Goal: Task Accomplishment & Management: Complete application form

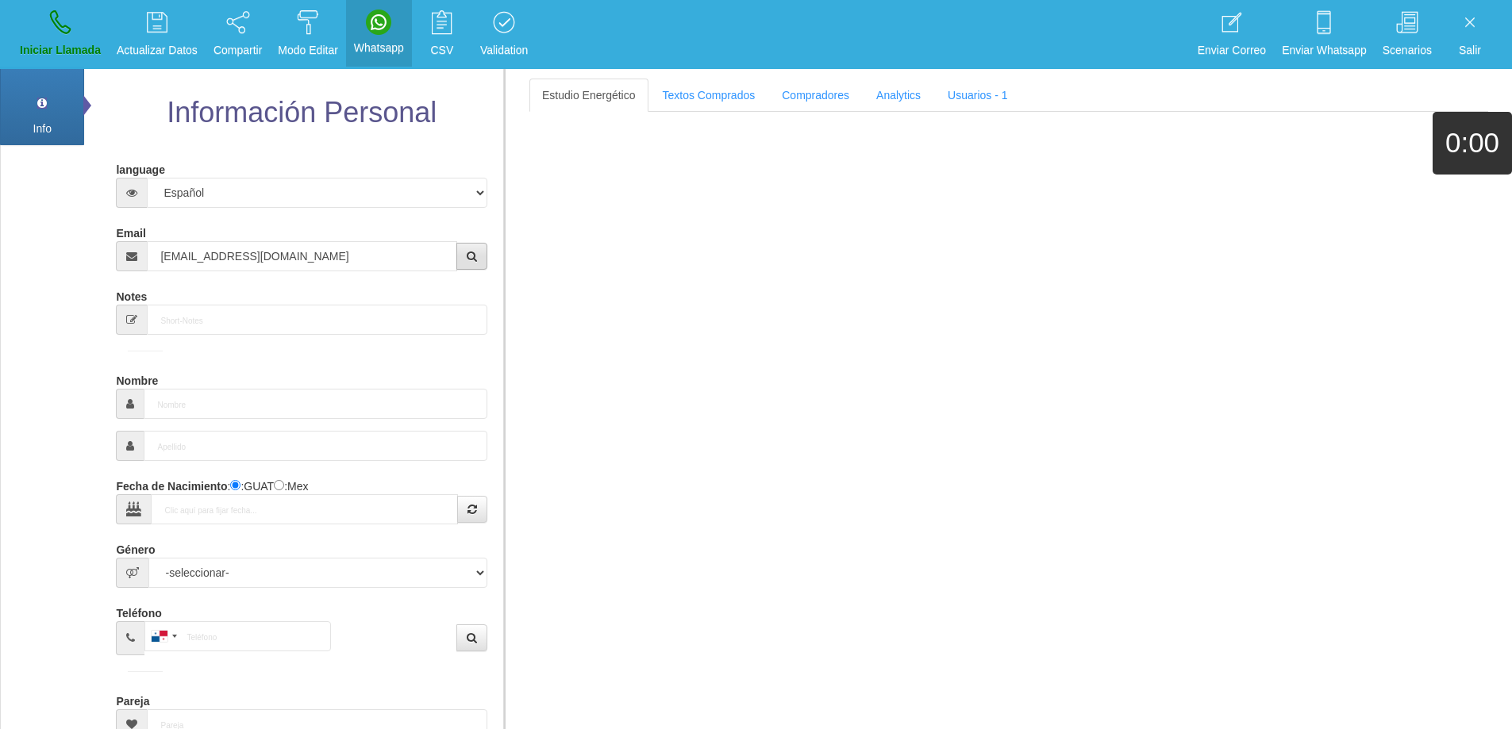
type input "[EMAIL_ADDRESS][DOMAIN_NAME]"
drag, startPoint x: 472, startPoint y: 260, endPoint x: 787, endPoint y: 268, distance: 315.2
click at [472, 260] on icon "button" at bounding box center [472, 256] width 10 height 11
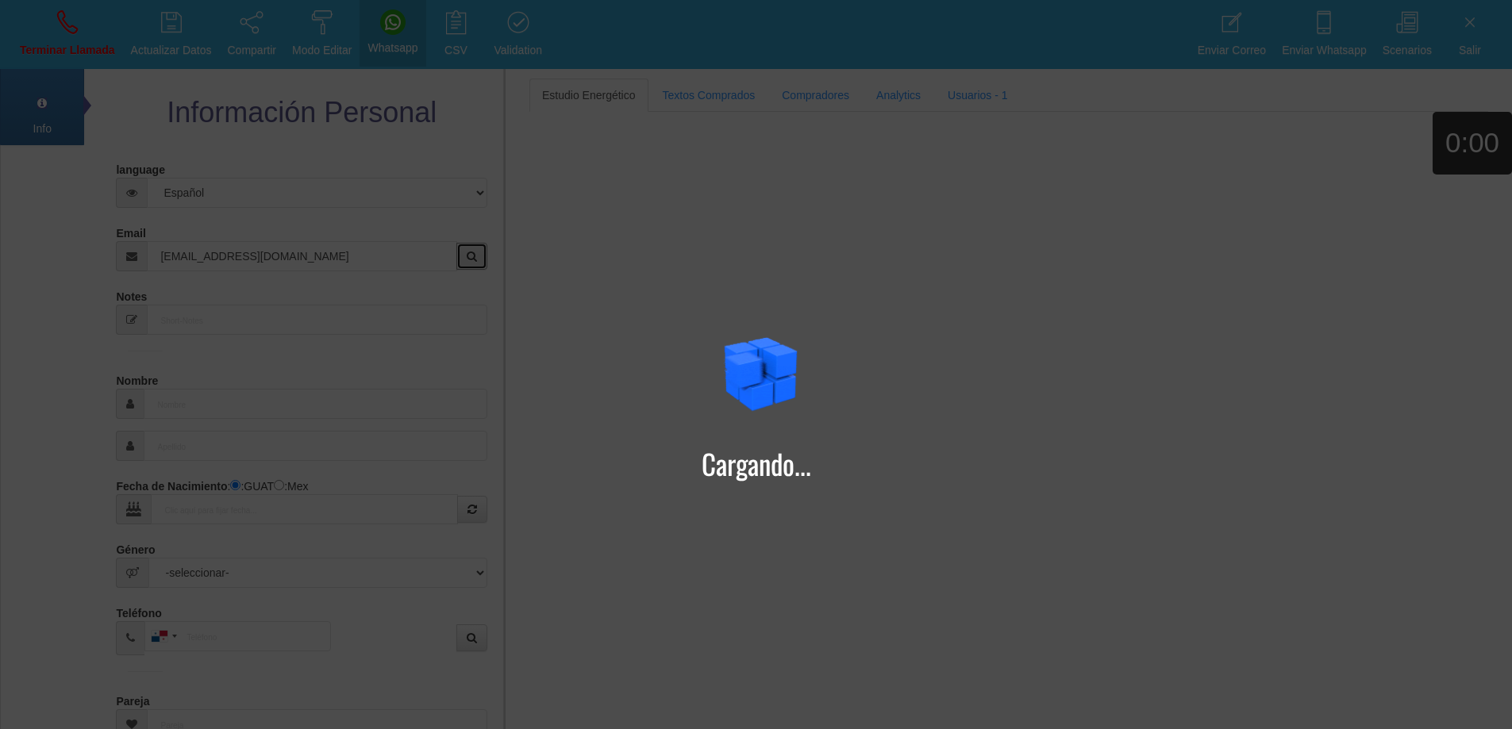
type input "[DATE]"
type input "Elizabeth+"
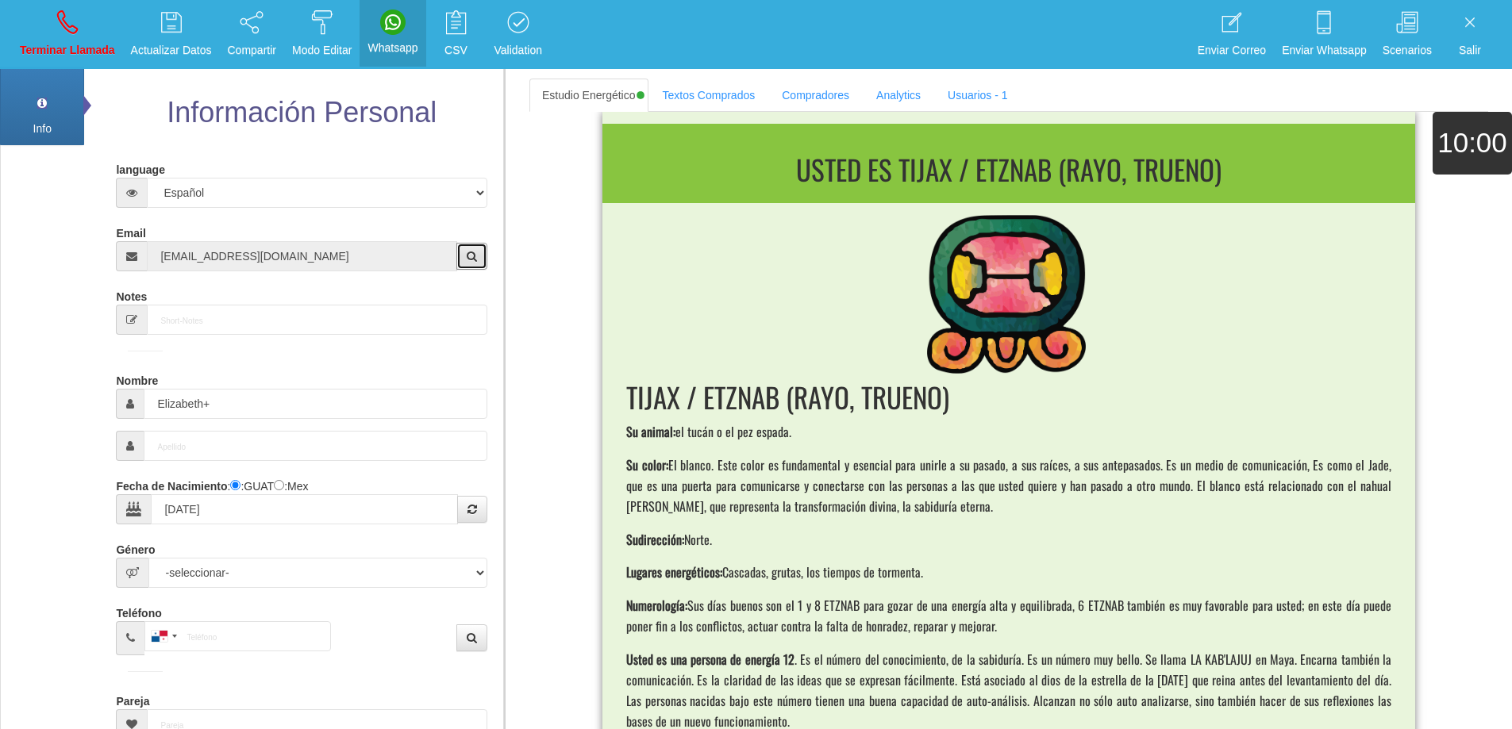
type input "[PERSON_NAME]"
select select "2"
click at [691, 89] on link "Textos Comprados" at bounding box center [709, 95] width 118 height 33
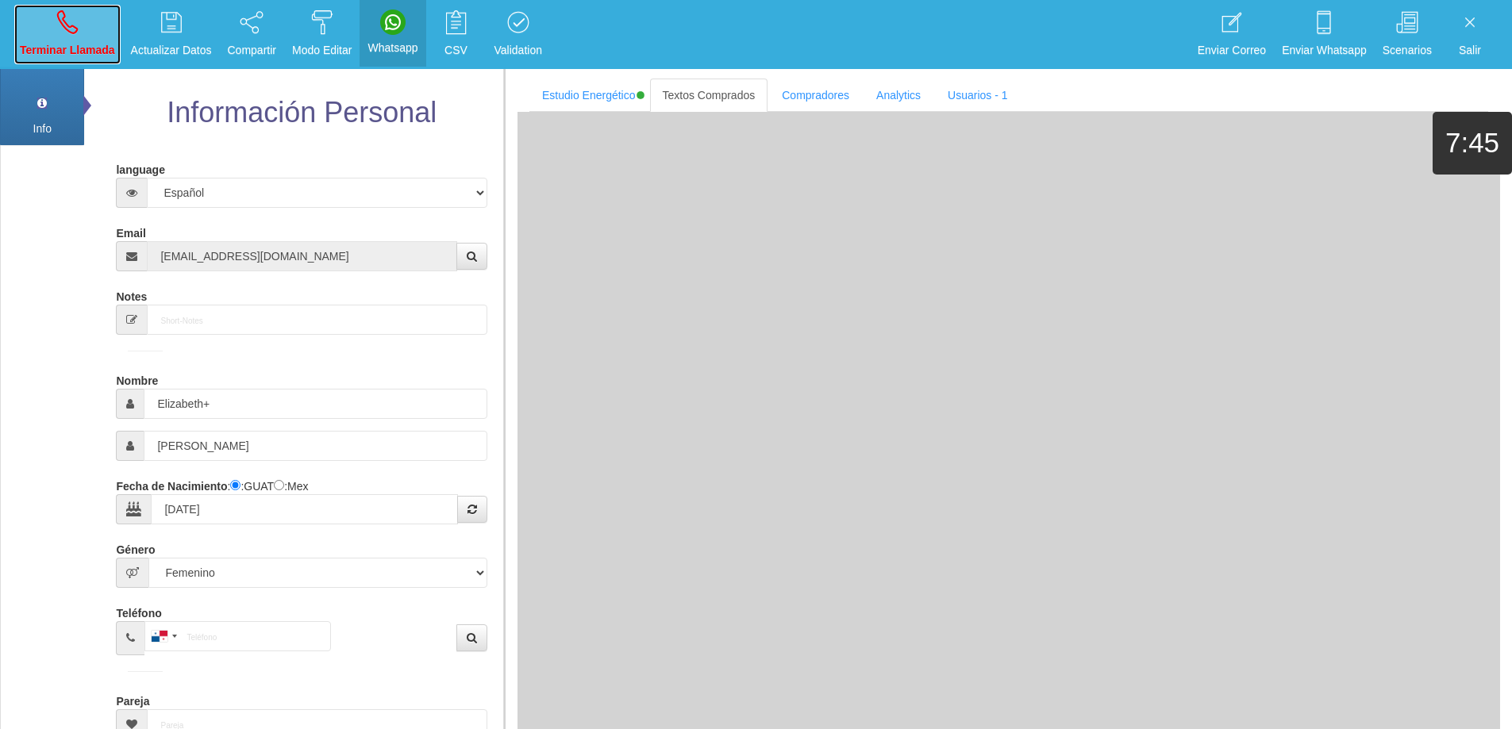
drag, startPoint x: 81, startPoint y: 29, endPoint x: 824, endPoint y: 78, distance: 744.6
click at [81, 29] on link "Terminar Llamada" at bounding box center [67, 35] width 106 height 60
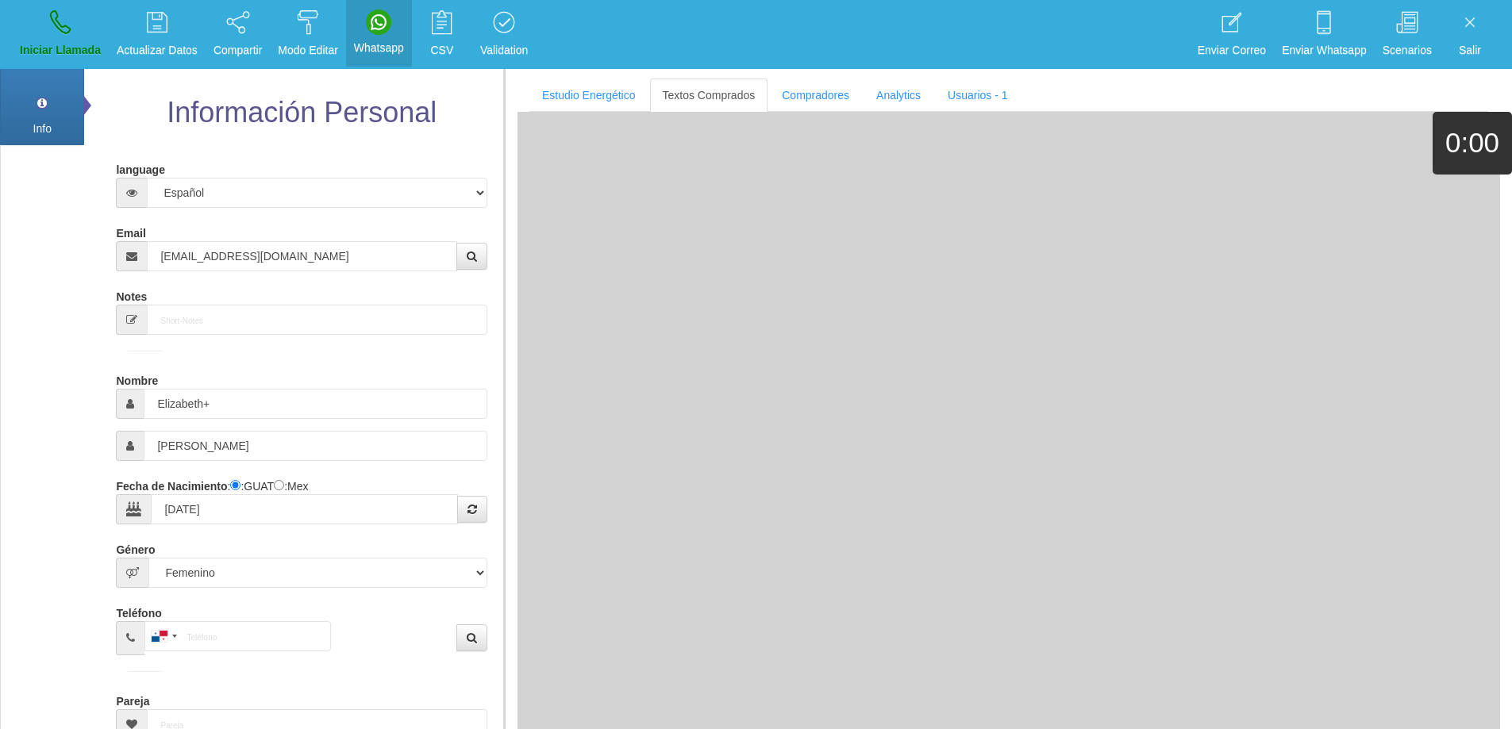
select select "0"
click at [272, 252] on input "Email" at bounding box center [302, 256] width 310 height 30
paste input "[EMAIL_ADDRESS][DOMAIN_NAME]"
type input "[EMAIL_ADDRESS][DOMAIN_NAME]"
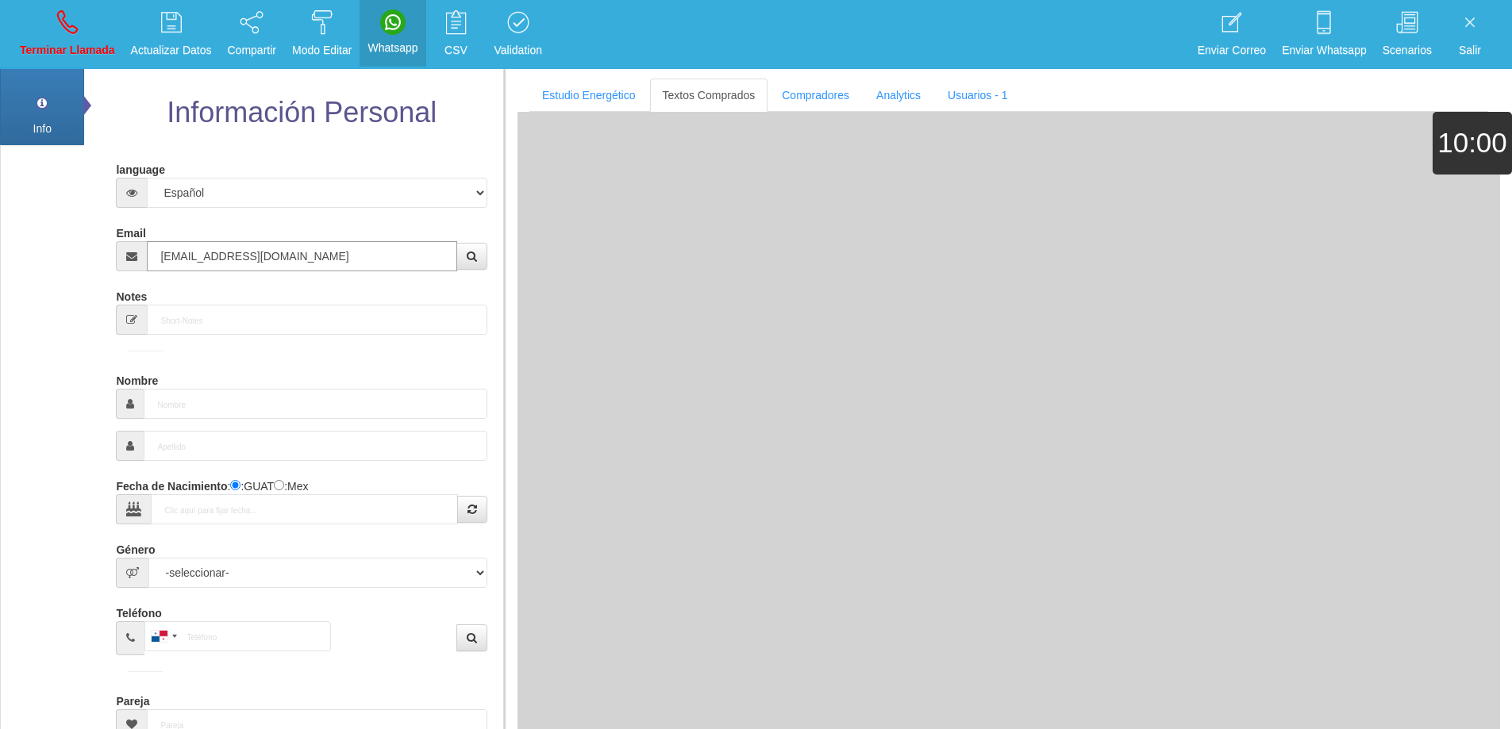
type input "[DATE]"
select select "4"
type input "Comprador bajo"
type input "[PERSON_NAME]"
select select "1"
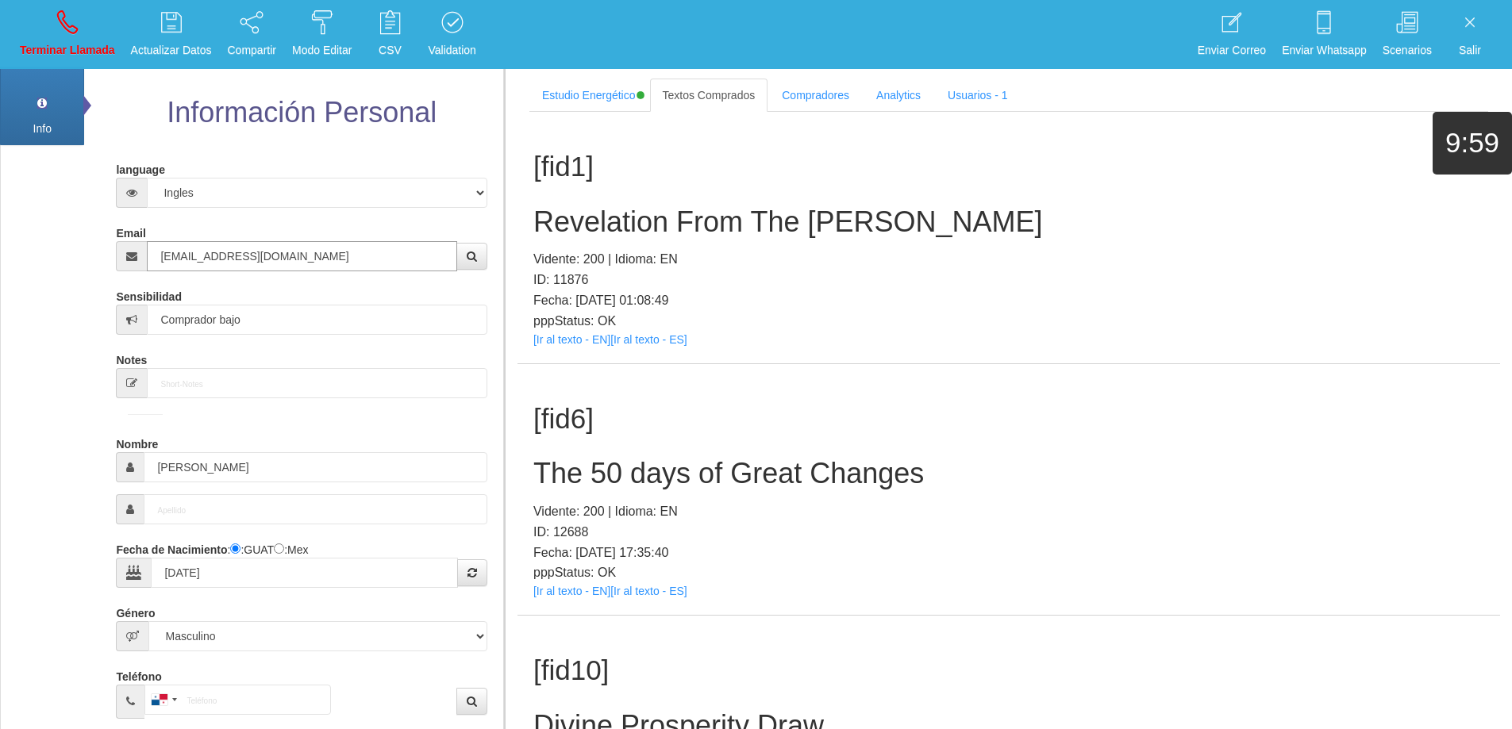
type input "[EMAIL_ADDRESS][DOMAIN_NAME]"
click at [1268, 225] on h2 "Revelation From The [PERSON_NAME]" at bounding box center [1008, 222] width 951 height 32
click at [71, 29] on icon at bounding box center [67, 22] width 21 height 25
select select "0"
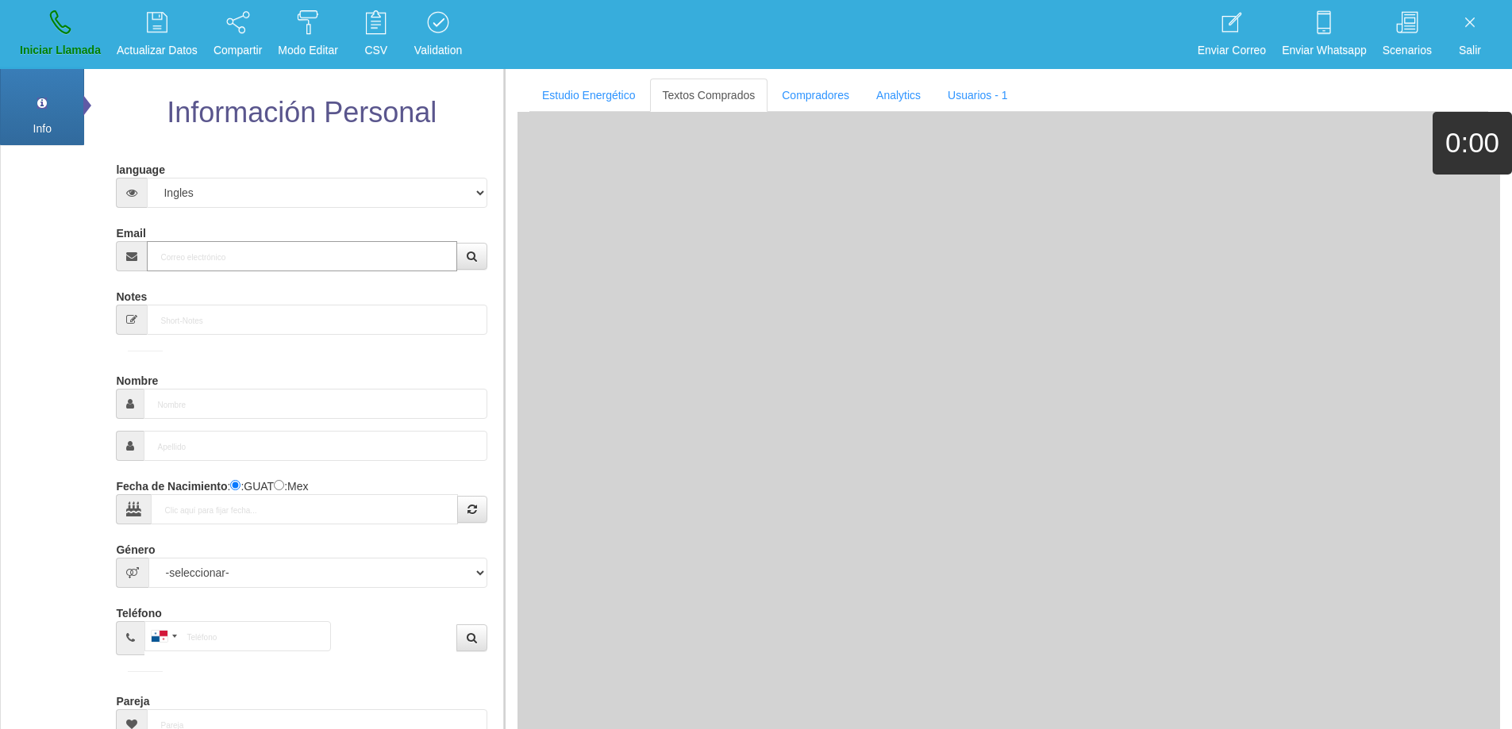
click at [212, 244] on input "Email" at bounding box center [302, 256] width 310 height 30
paste input "[EMAIL_ADDRESS][PERSON_NAME][DOMAIN_NAME]"
type input "[EMAIL_ADDRESS][PERSON_NAME][DOMAIN_NAME]"
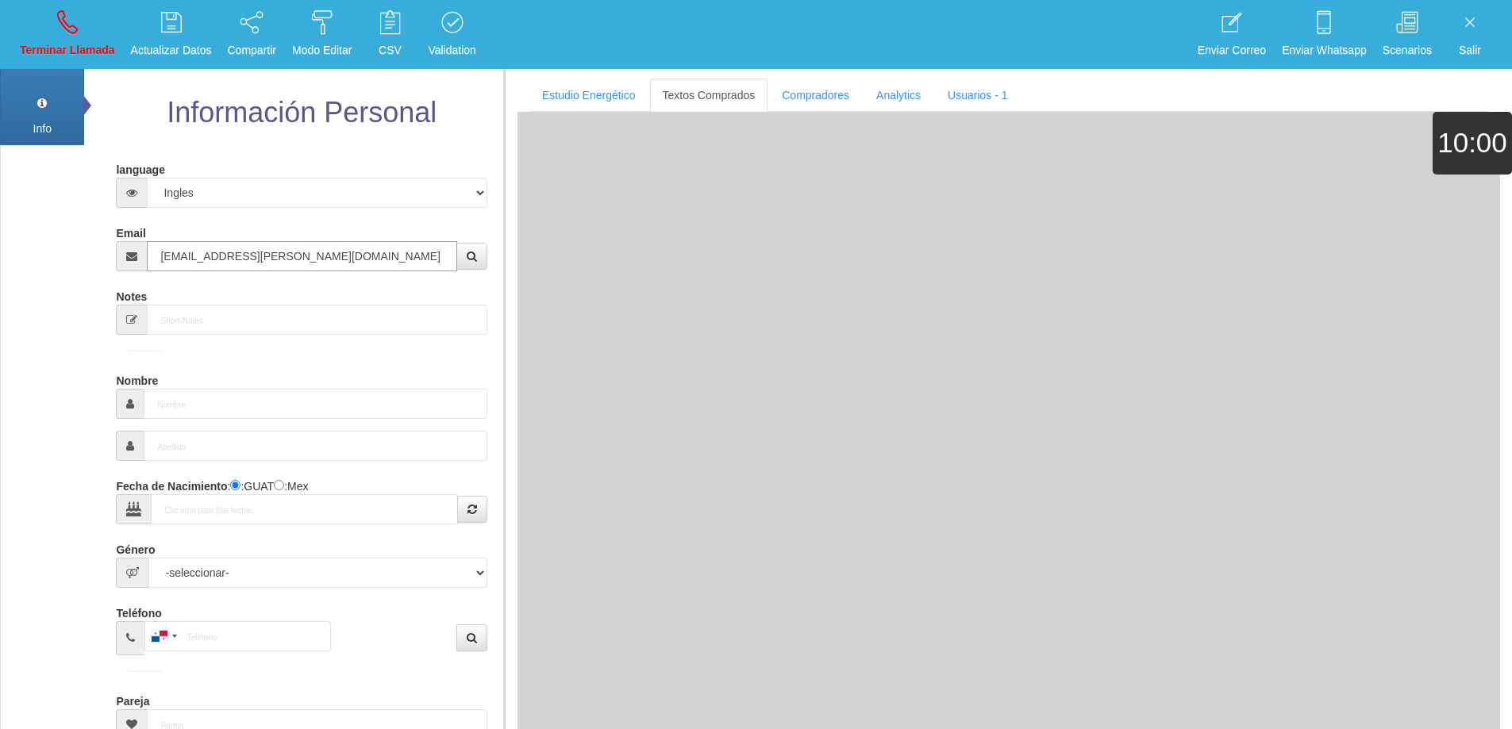
type input "7 Ago 1996"
type input "Comprador bajo"
type input "[PERSON_NAME]"
select select "1"
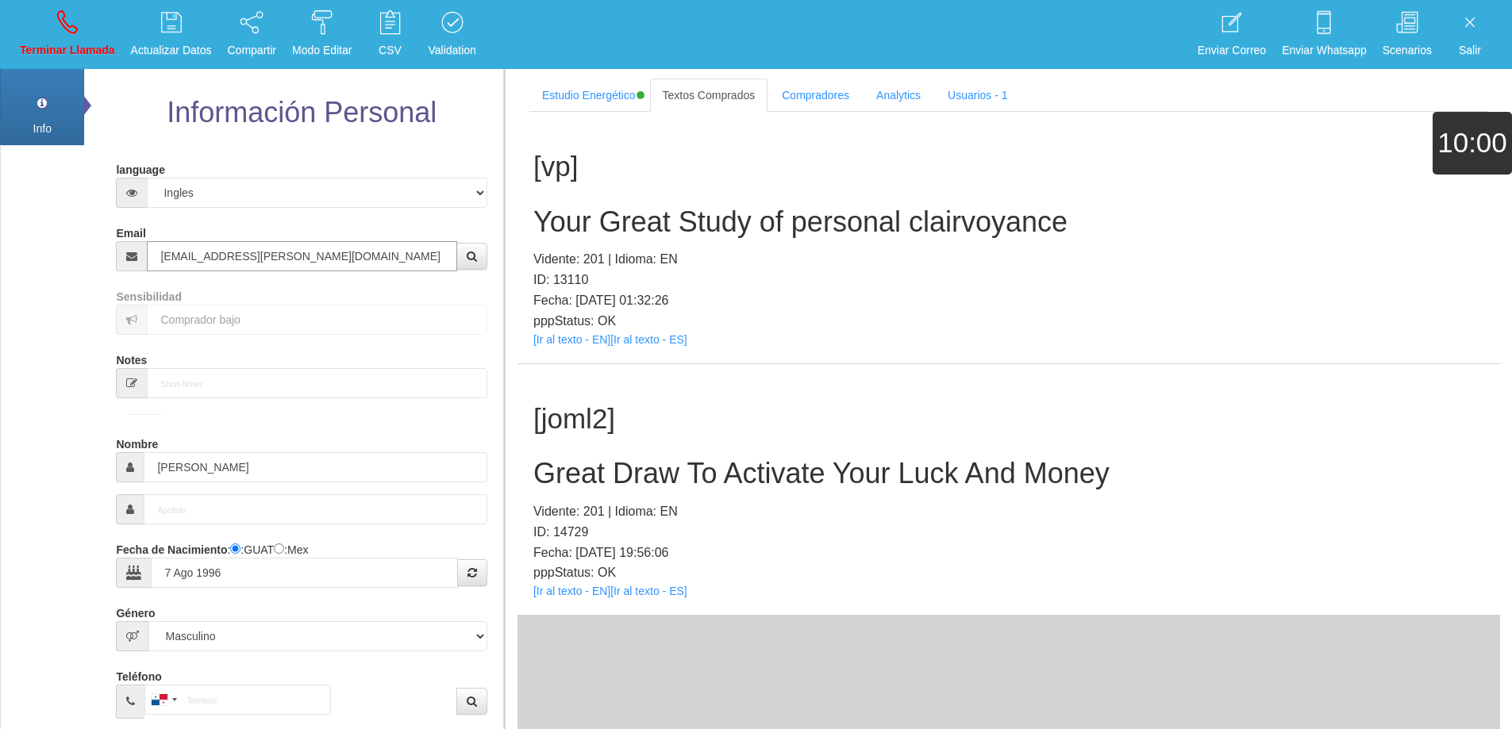
type input "[EMAIL_ADDRESS][PERSON_NAME][DOMAIN_NAME]"
click at [71, 29] on icon at bounding box center [67, 22] width 21 height 25
select select "0"
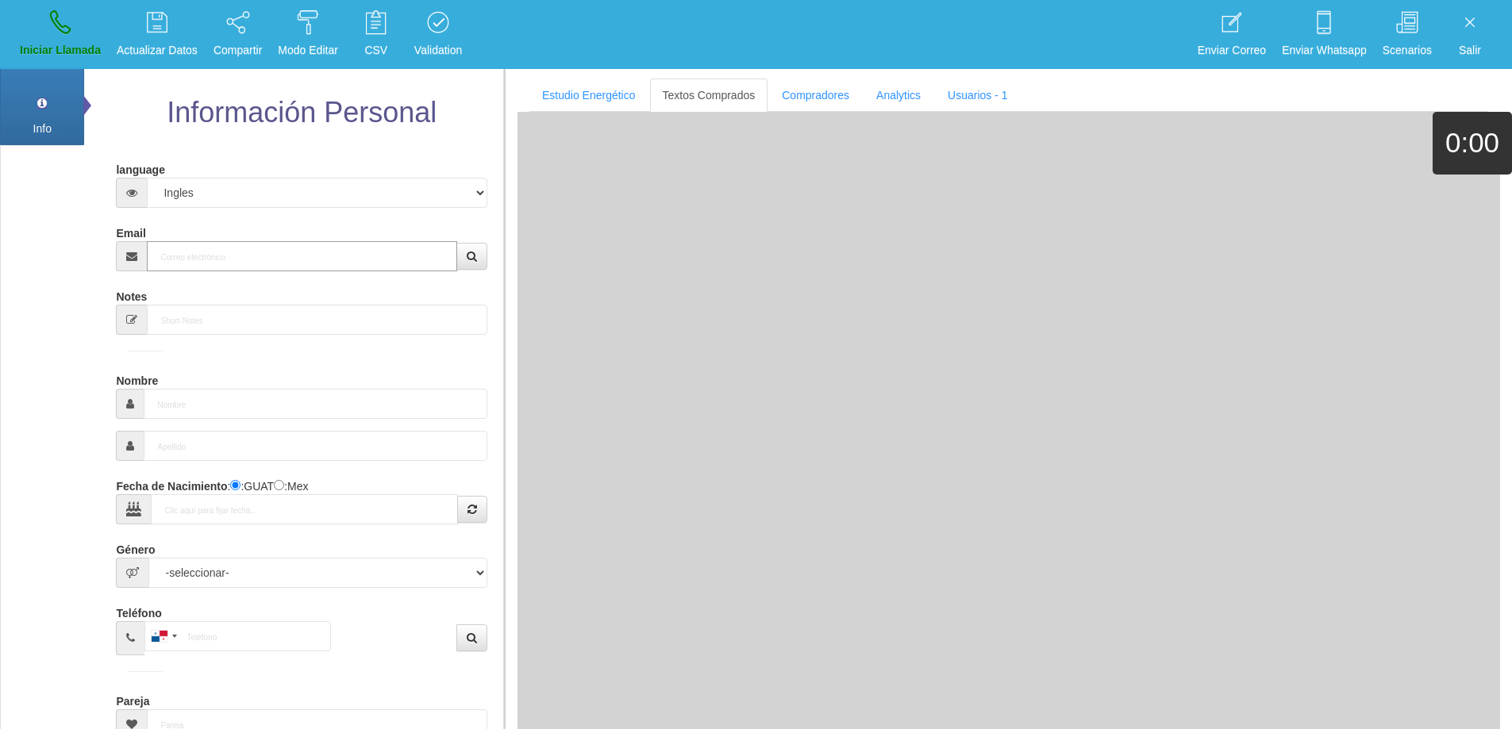
click at [279, 261] on input "Email" at bounding box center [302, 256] width 310 height 30
paste input "[EMAIL_ADDRESS][DOMAIN_NAME]"
type input "[EMAIL_ADDRESS][DOMAIN_NAME]"
click at [474, 263] on button "button" at bounding box center [471, 256] width 31 height 27
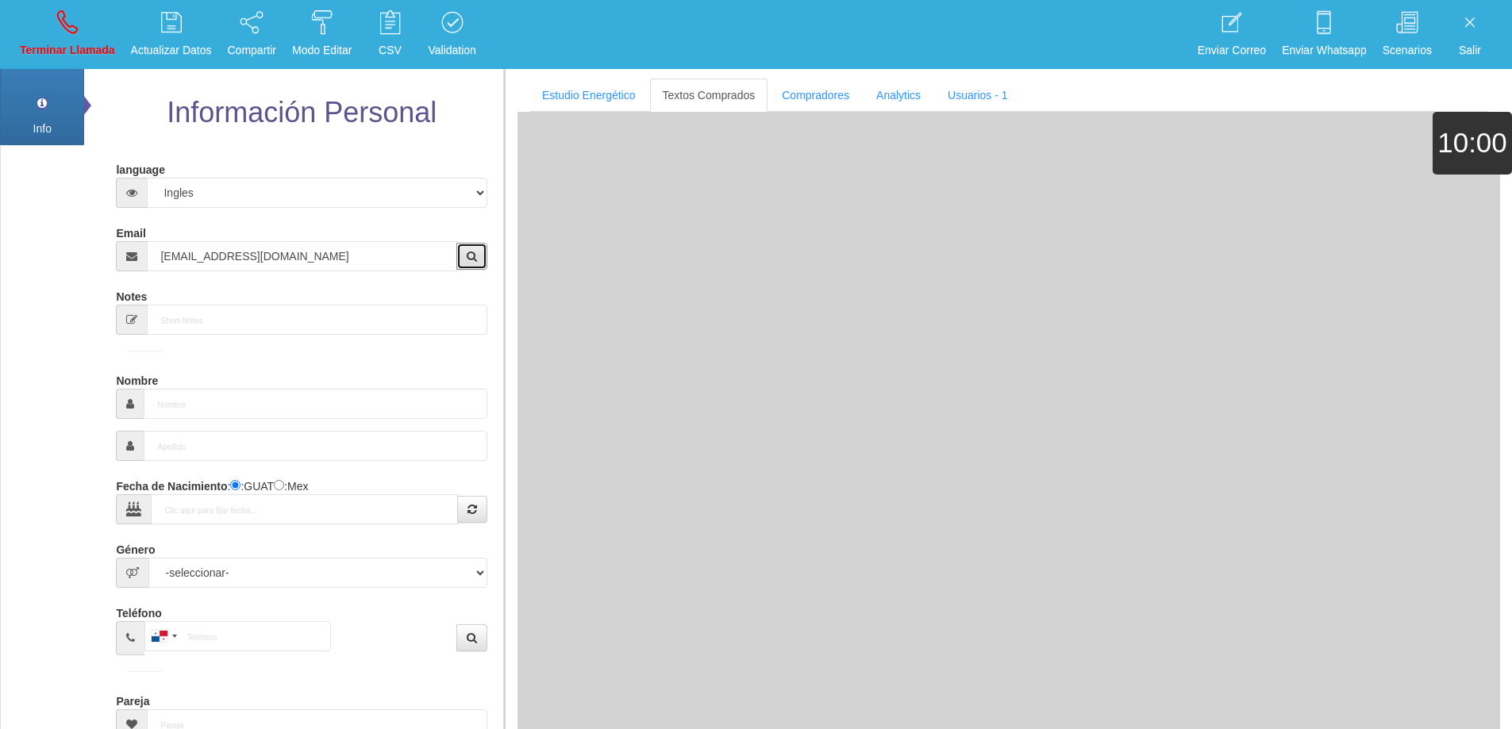
type input "[DATE]"
type input "Comprador bajo"
type input "[PERSON_NAME]"
select select "2"
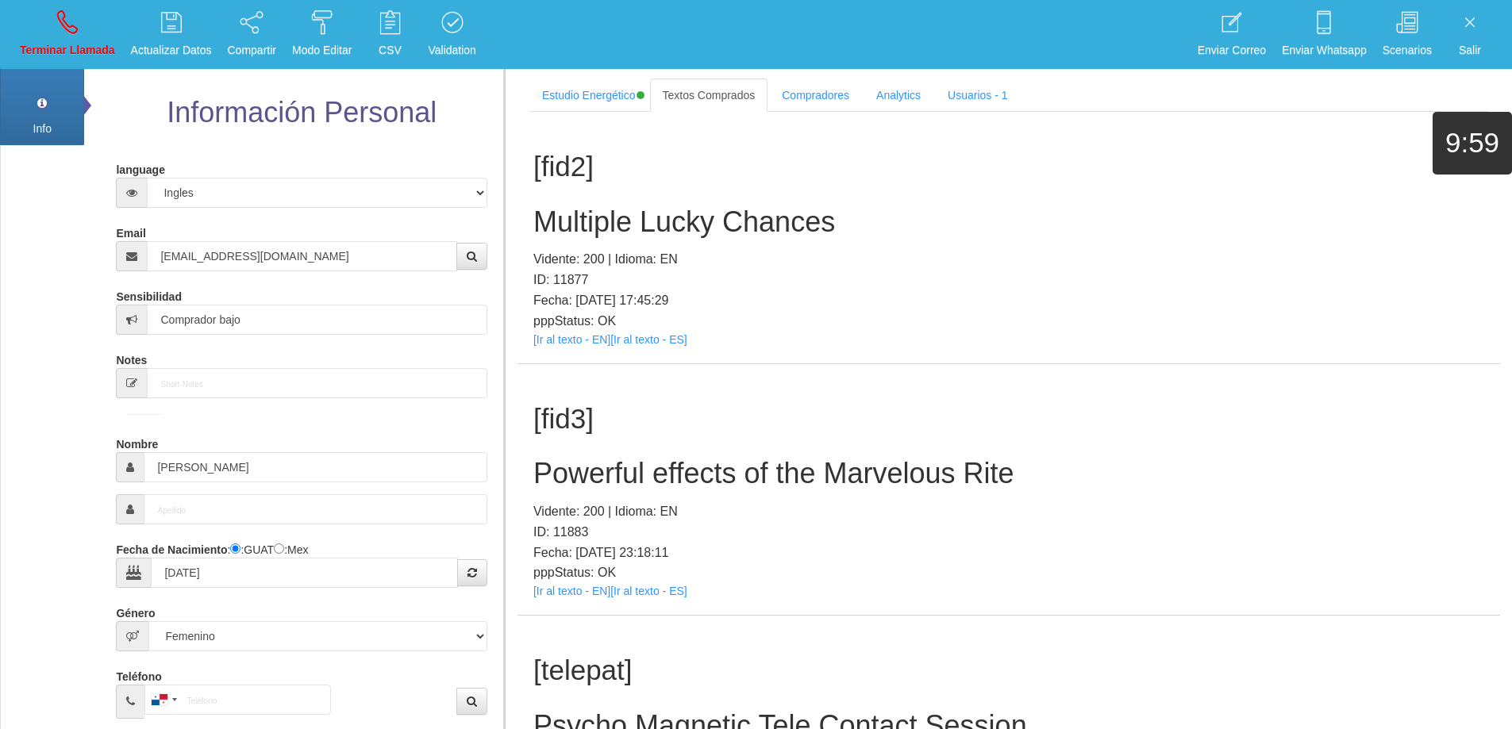
click at [1041, 239] on div "[fid2] Multiple Lucky Chances Vidente: 200 | Idioma: EN ID: 11877 Fecha: [DATE]…" at bounding box center [1009, 238] width 983 height 252
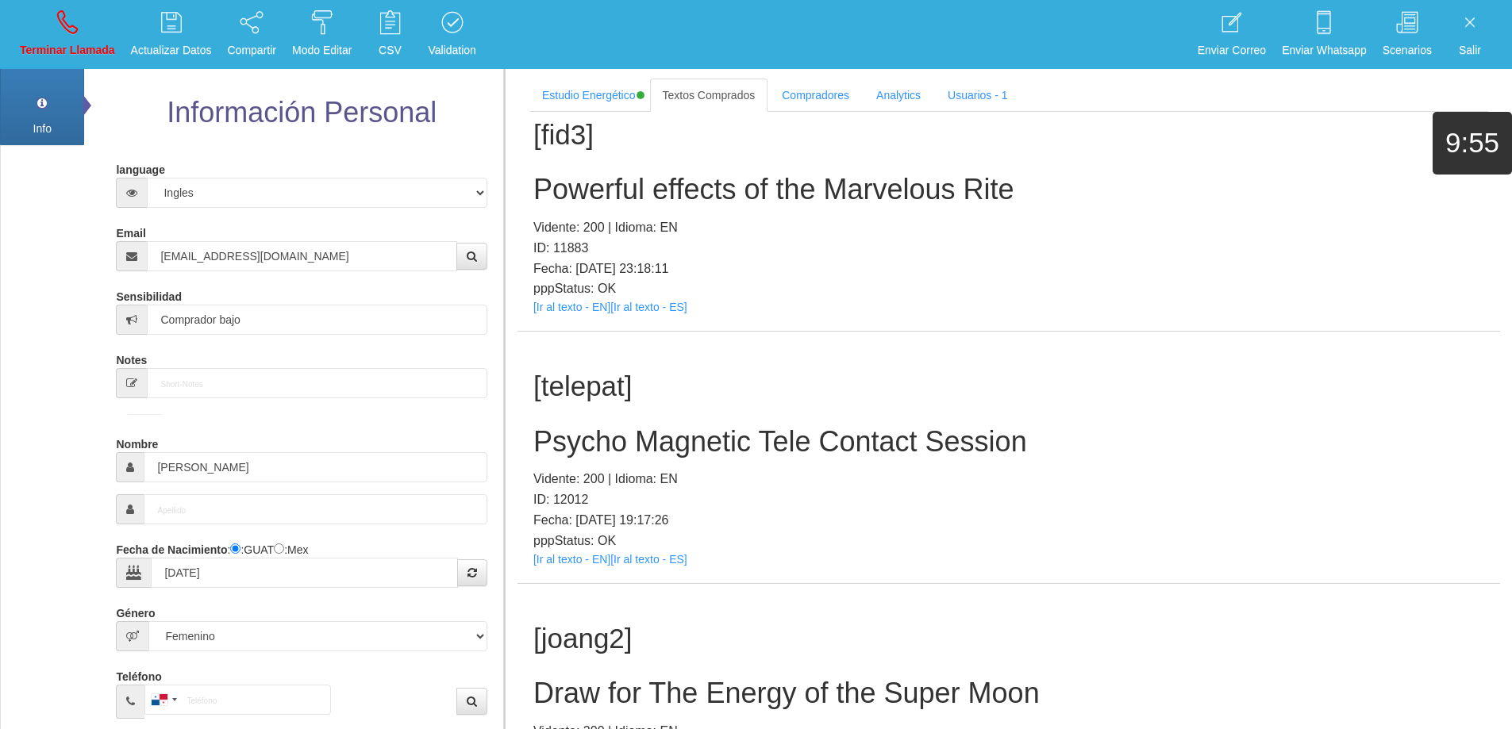
scroll to position [303, 0]
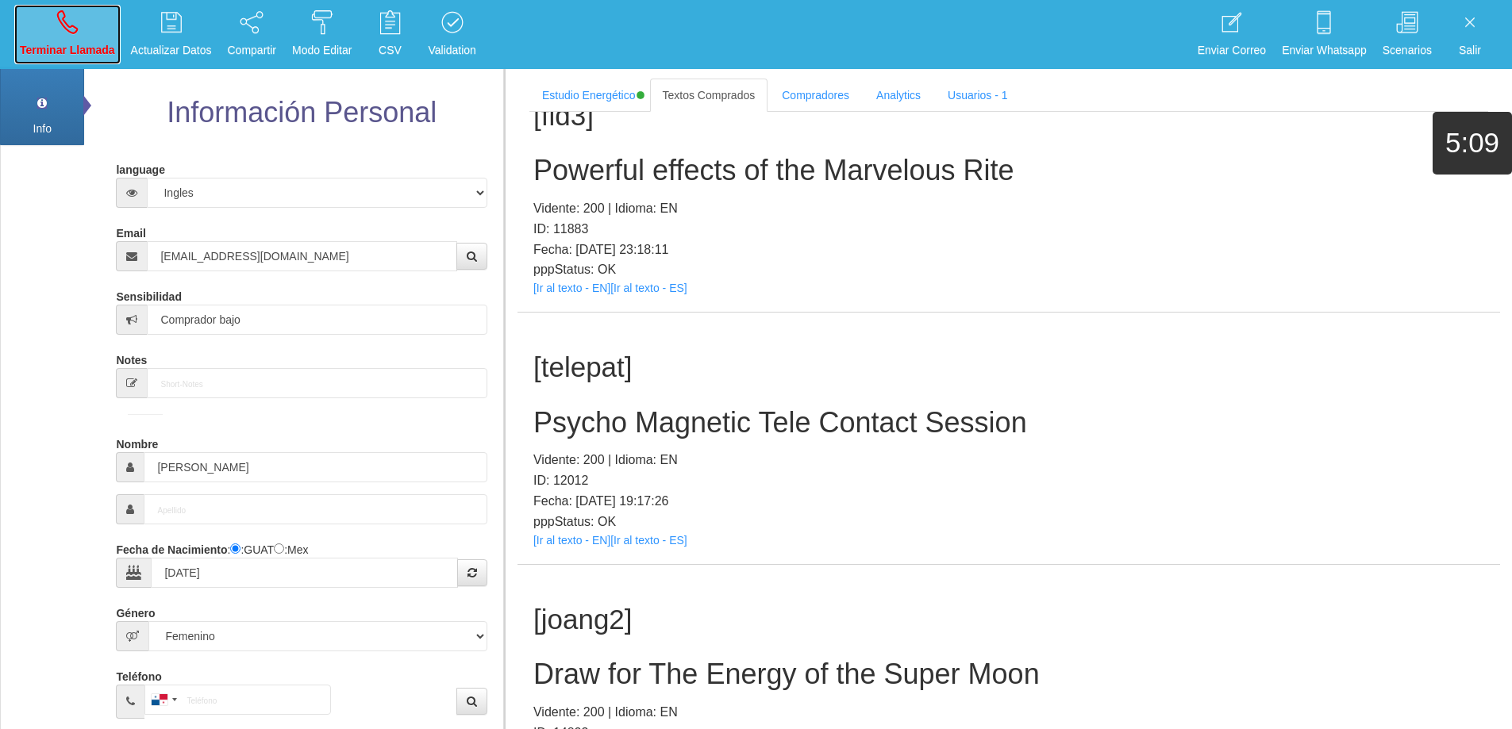
click at [69, 33] on icon at bounding box center [67, 22] width 21 height 25
select select "0"
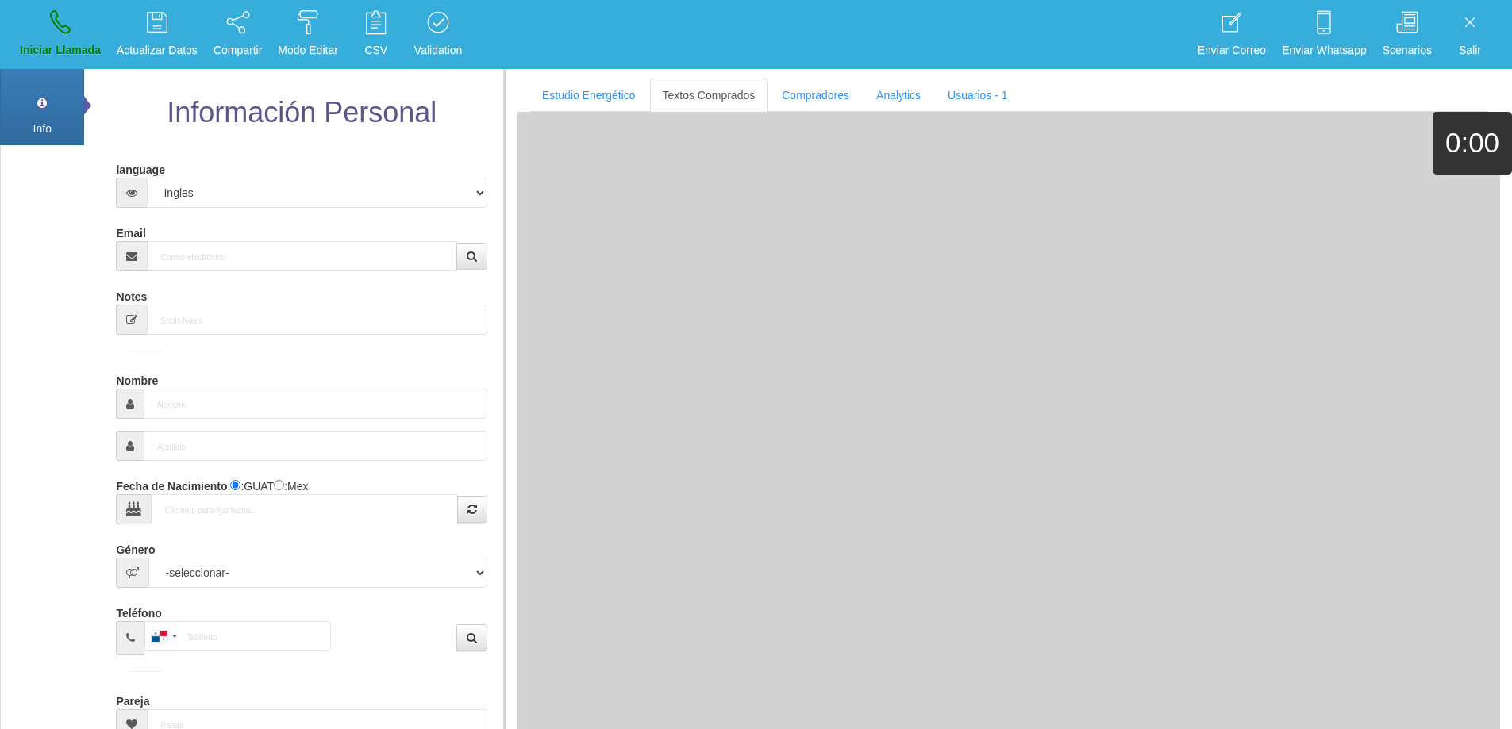
click at [267, 274] on form "language Español Portugues [PERSON_NAME] Email Sensibilidad Notes Comprador de …" at bounding box center [301, 521] width 347 height 731
click at [274, 266] on input "Email" at bounding box center [302, 256] width 310 height 30
paste input "[EMAIL_ADDRESS][DOMAIN_NAME]"
type input "[EMAIL_ADDRESS][DOMAIN_NAME]"
click at [472, 256] on icon "button" at bounding box center [472, 256] width 10 height 11
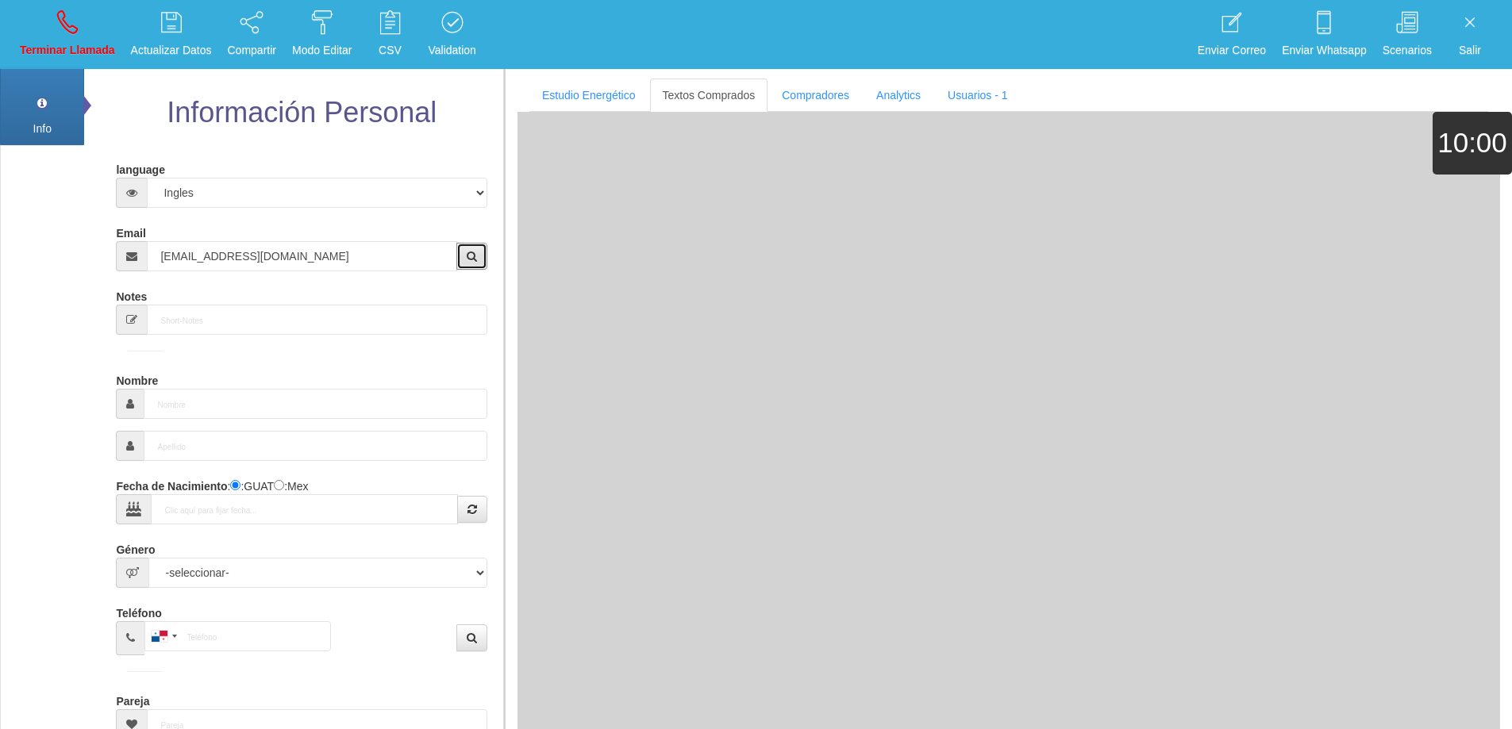
type input "[DATE]"
select select "1"
type input "Excelente Comprador"
type input "Fer"
select select "2"
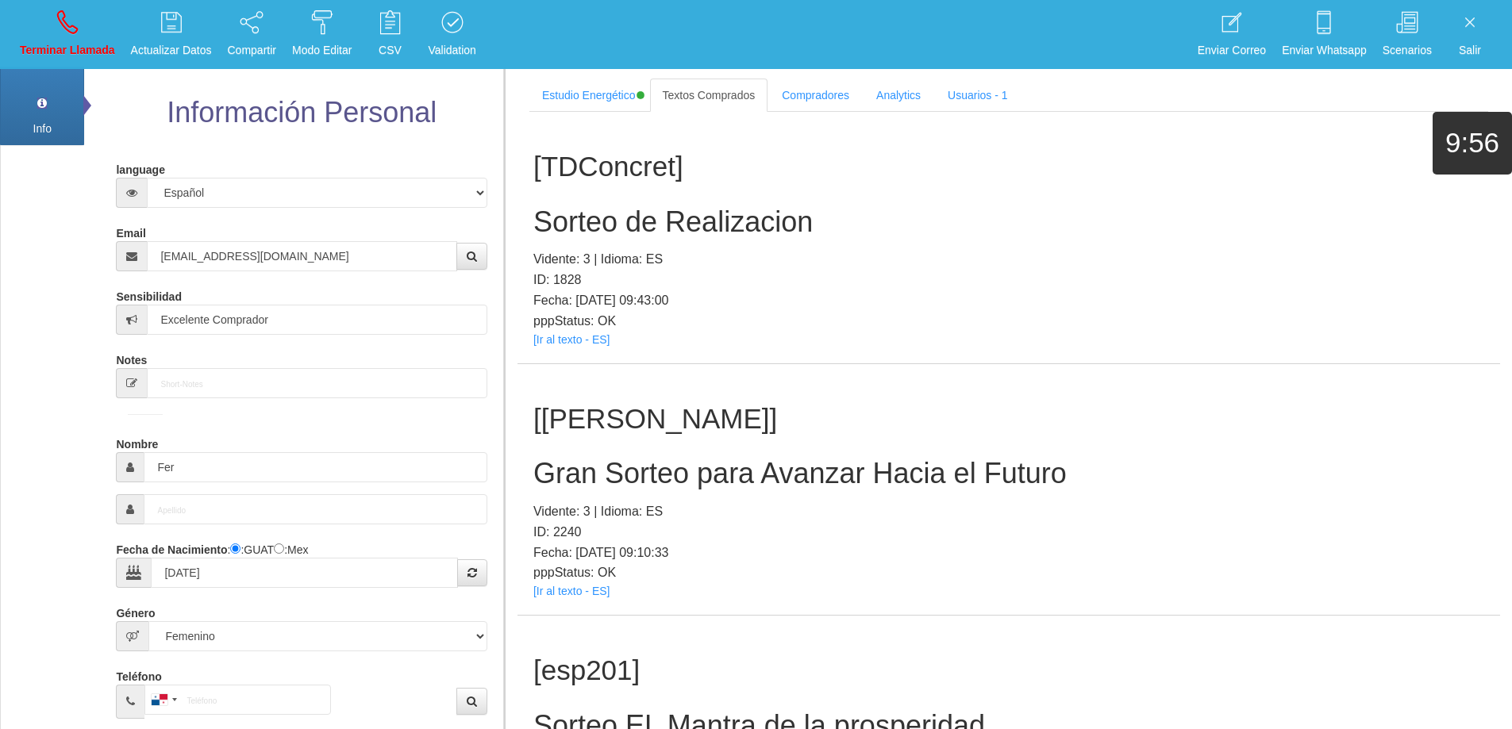
scroll to position [2068, 0]
